Goal: Find specific page/section: Find specific page/section

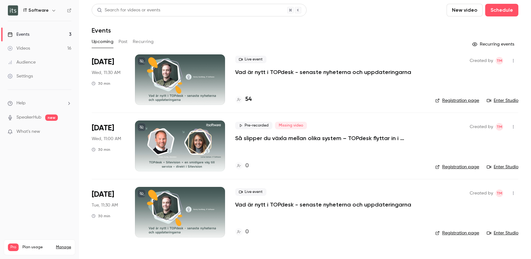
click at [253, 137] on p "Så slipper du växla mellan olika system – TOPdesk flyttar in i Sitevision" at bounding box center [330, 138] width 190 height 8
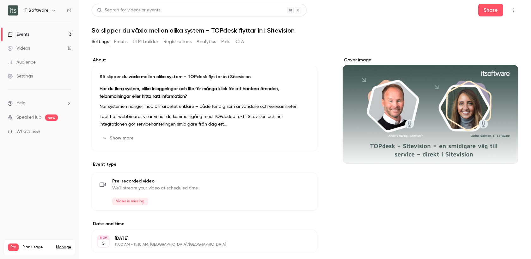
click at [182, 41] on button "Registrations" at bounding box center [177, 42] width 28 height 10
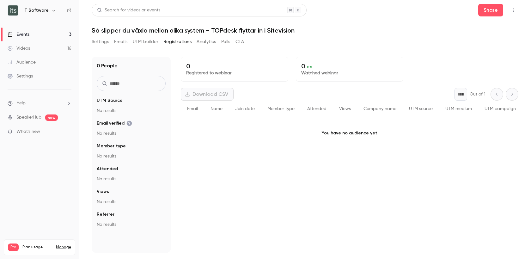
click at [150, 43] on button "UTM builder" at bounding box center [146, 42] width 26 height 10
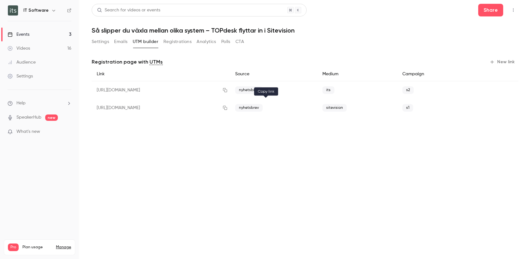
click at [227, 107] on icon "button" at bounding box center [225, 108] width 4 height 4
